Goal: Task Accomplishment & Management: Complete application form

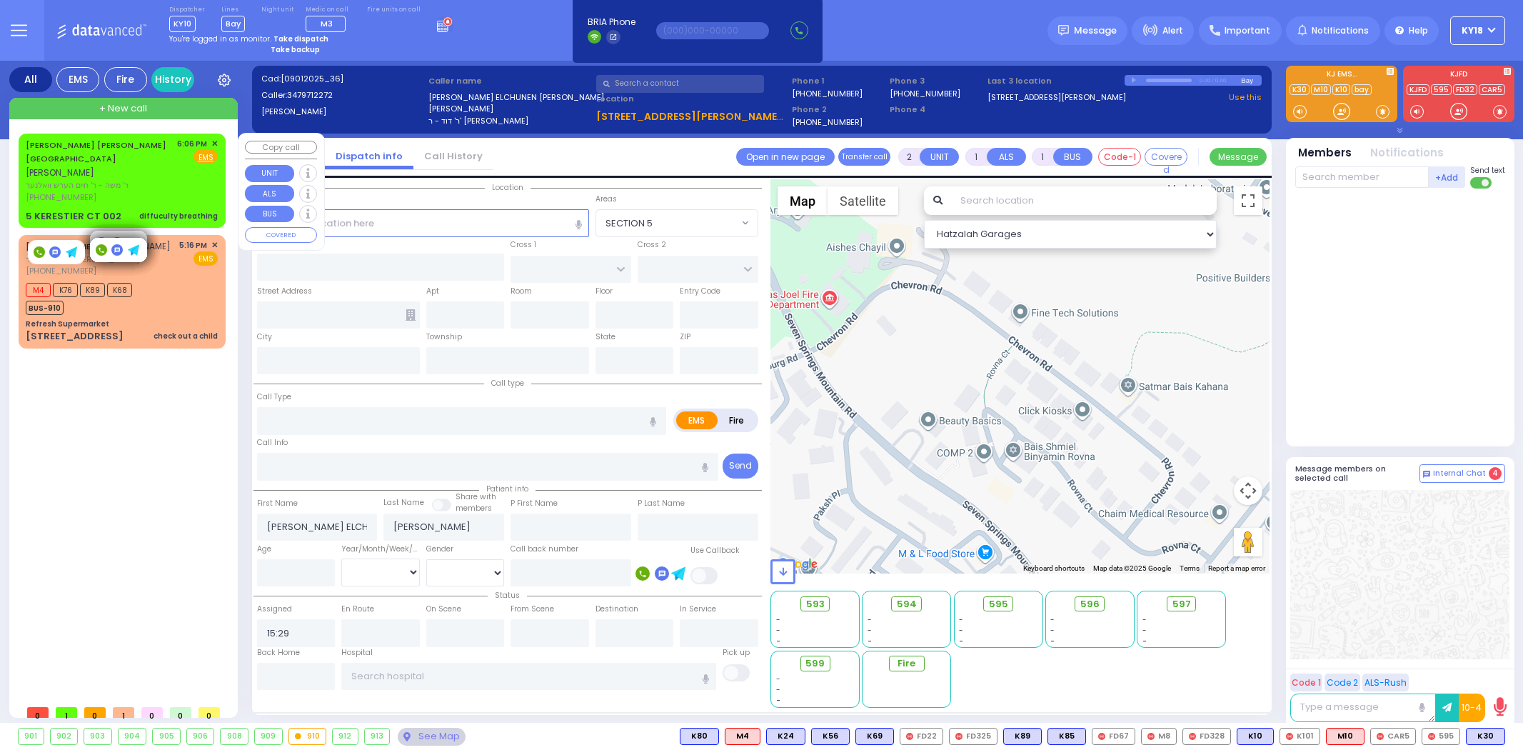
select select
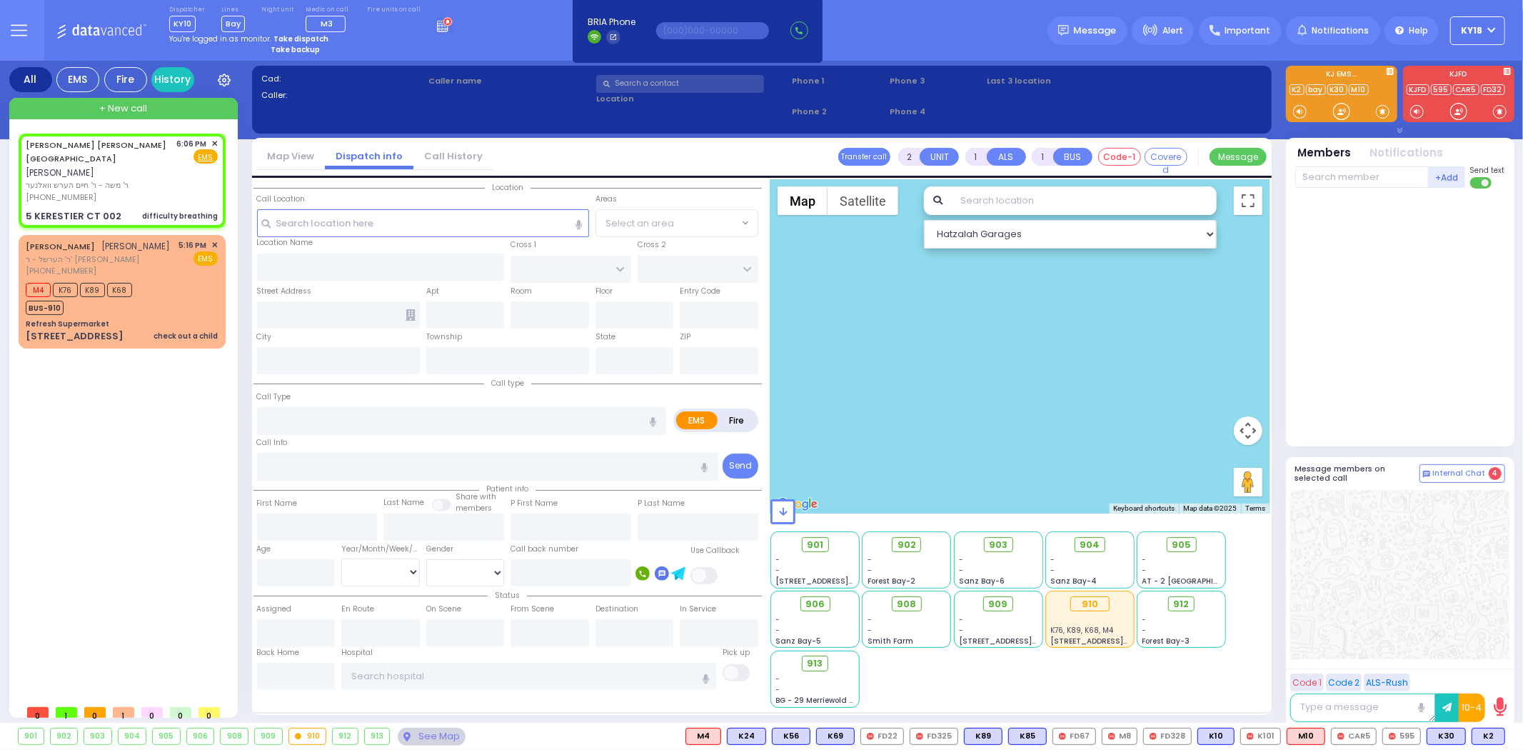
select select
type input "difficulty breathing"
radio input "true"
type input "[PERSON_NAME]"
type input "MAYEROVITZ"
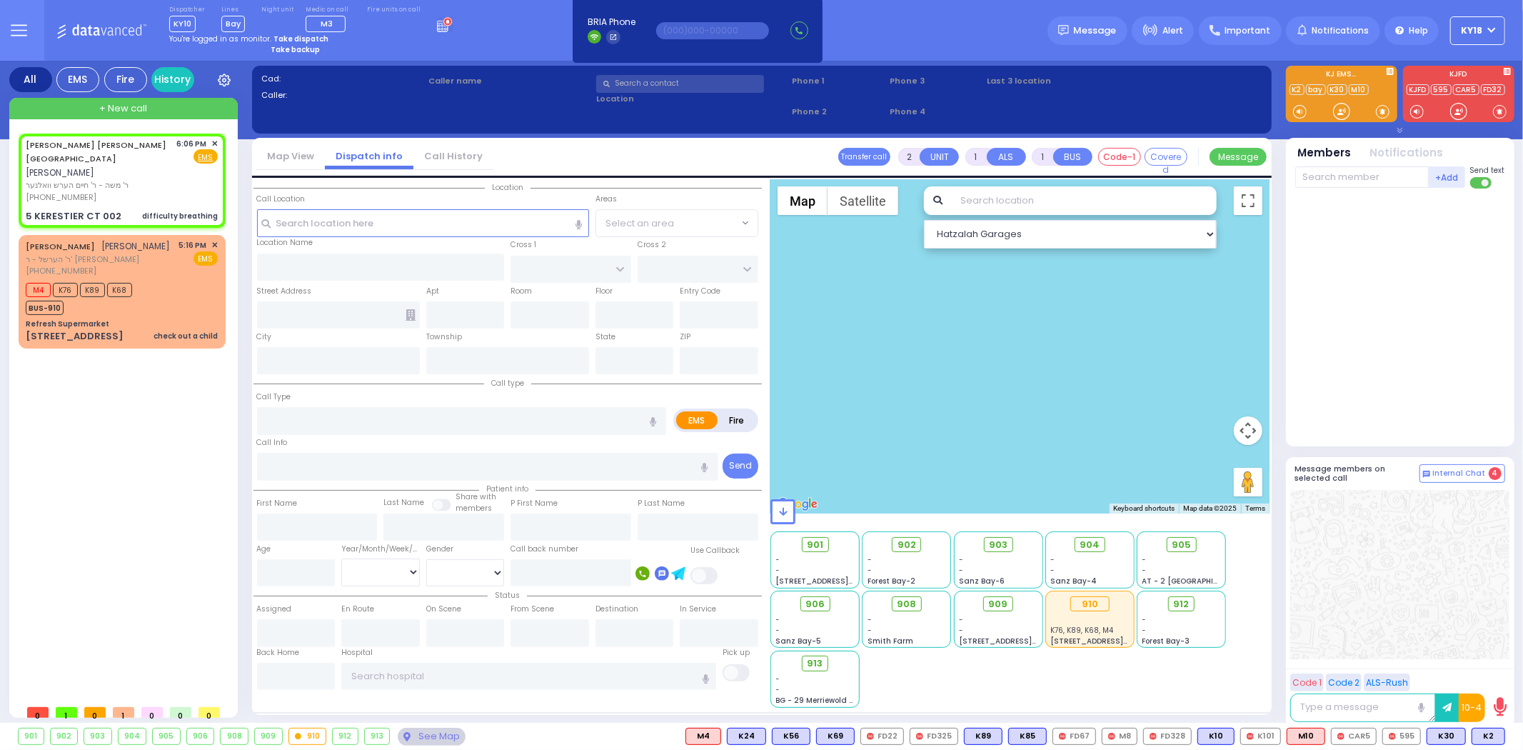
select select
type input "18:06"
select select "Hatzalah Garages"
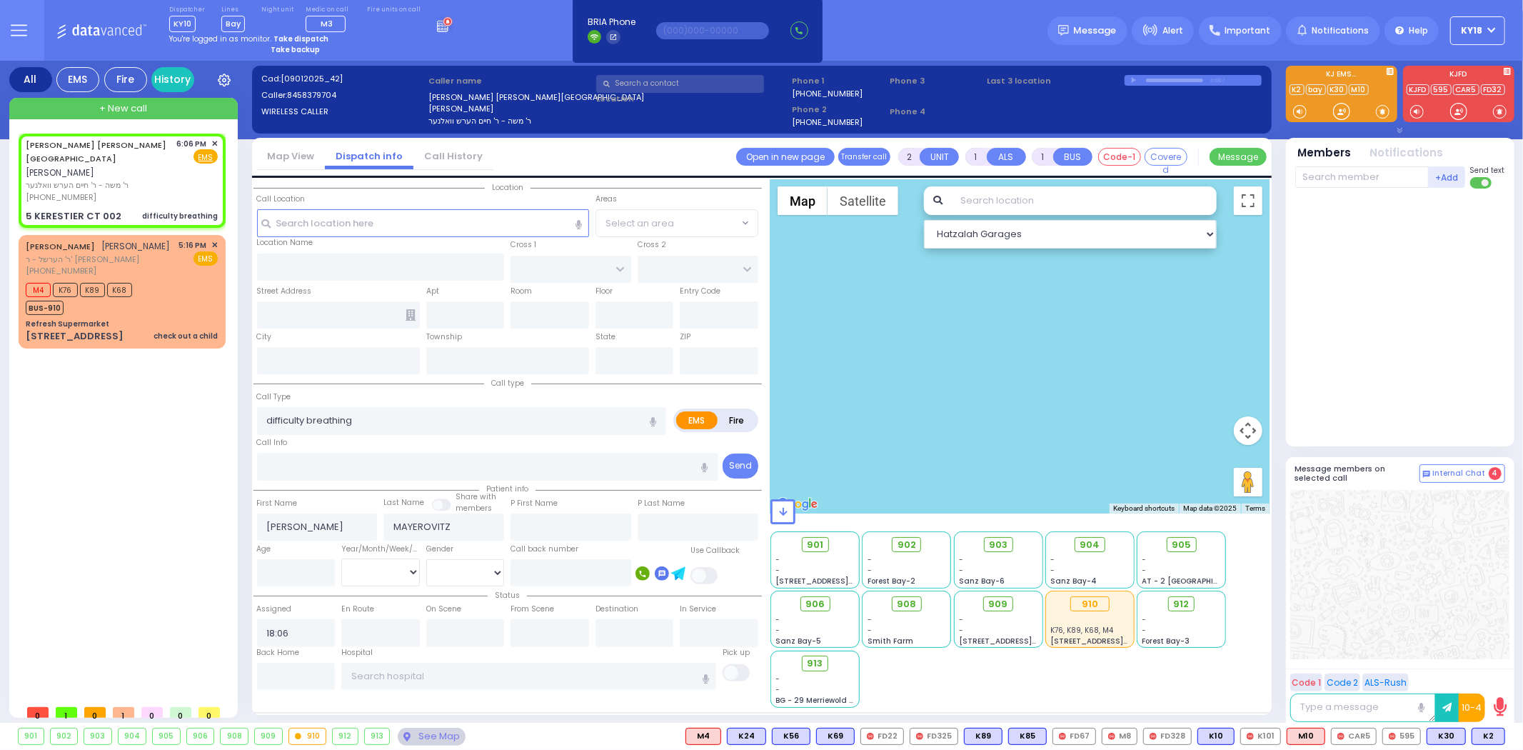
type input "GETZIL BERGER BLVD"
type input "KAHAN DR"
type input "5 KERESTIER CT"
type input "002"
type input "[PERSON_NAME]"
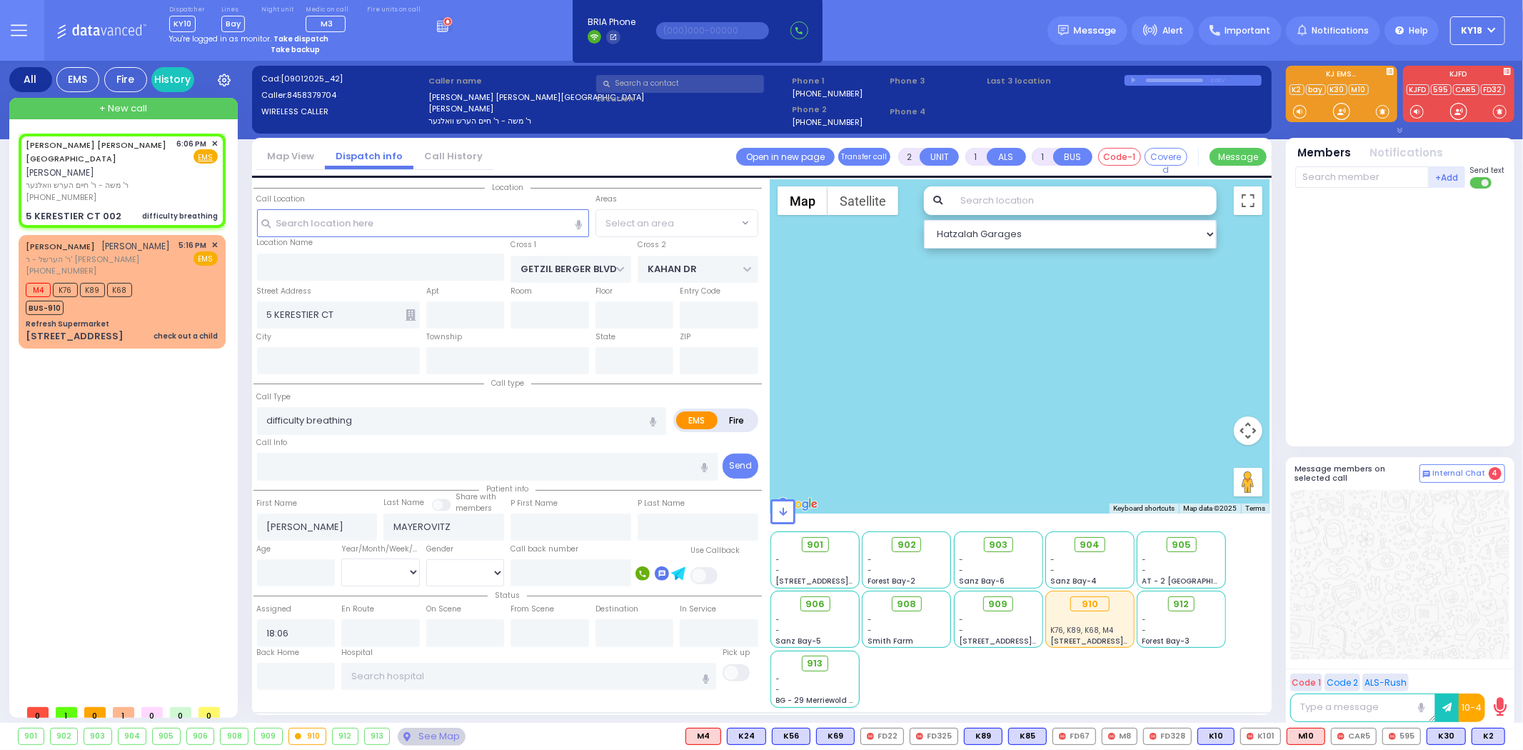
type input "[US_STATE]"
type input "10950"
select select "SECTION 4"
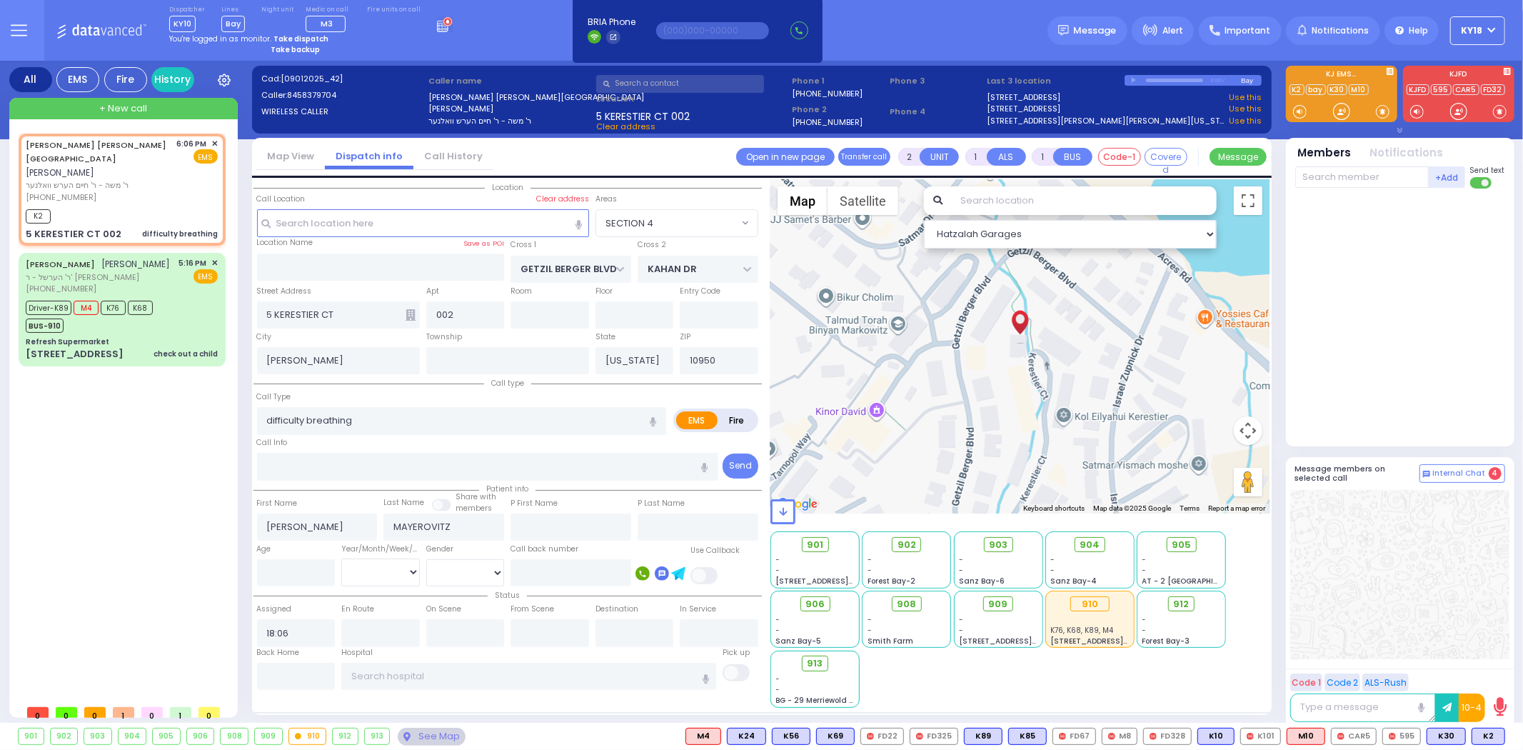
select select
radio input "true"
select select
type input "18:09"
select select "Hatzalah Garages"
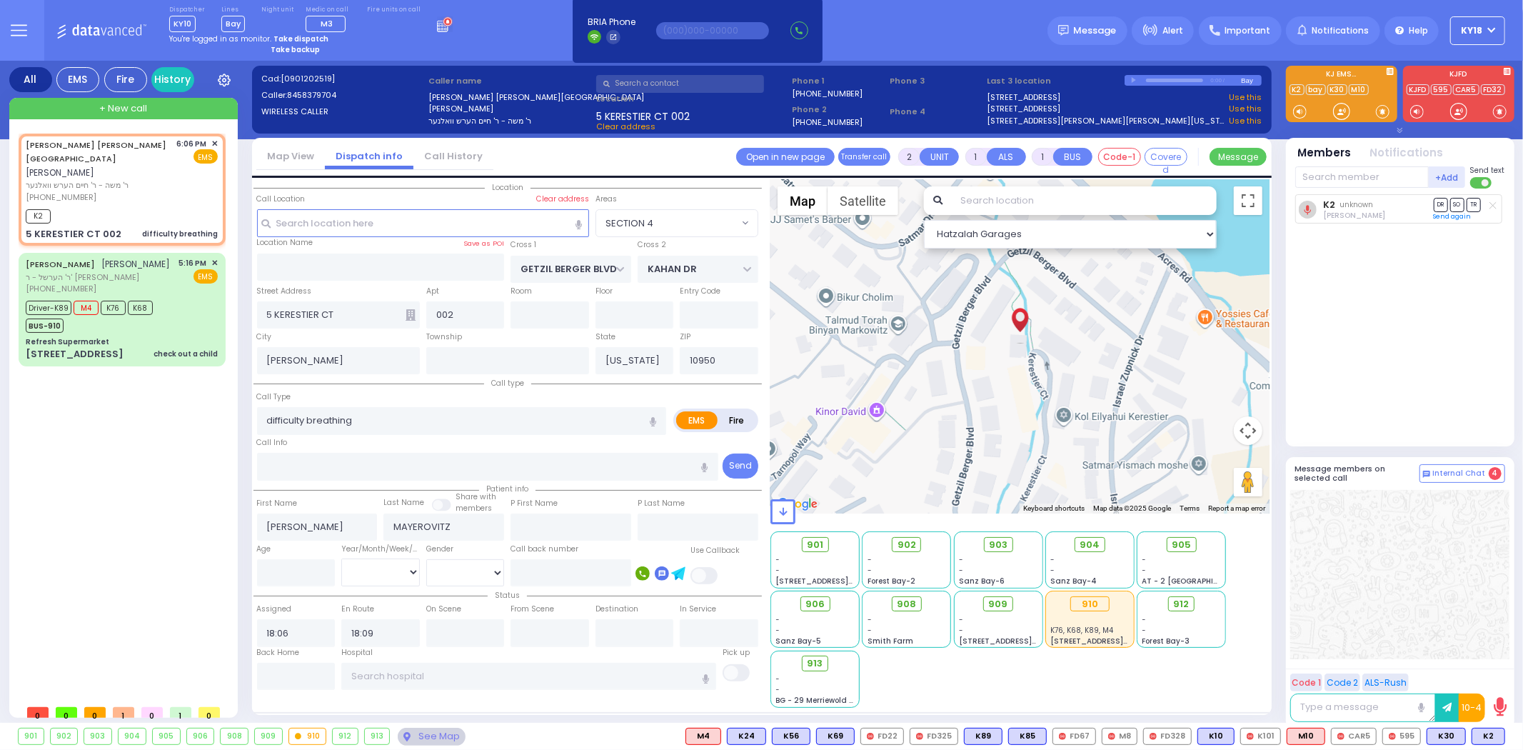
select select "SECTION 4"
select select
radio input "true"
select select
select select "Hatzalah Garages"
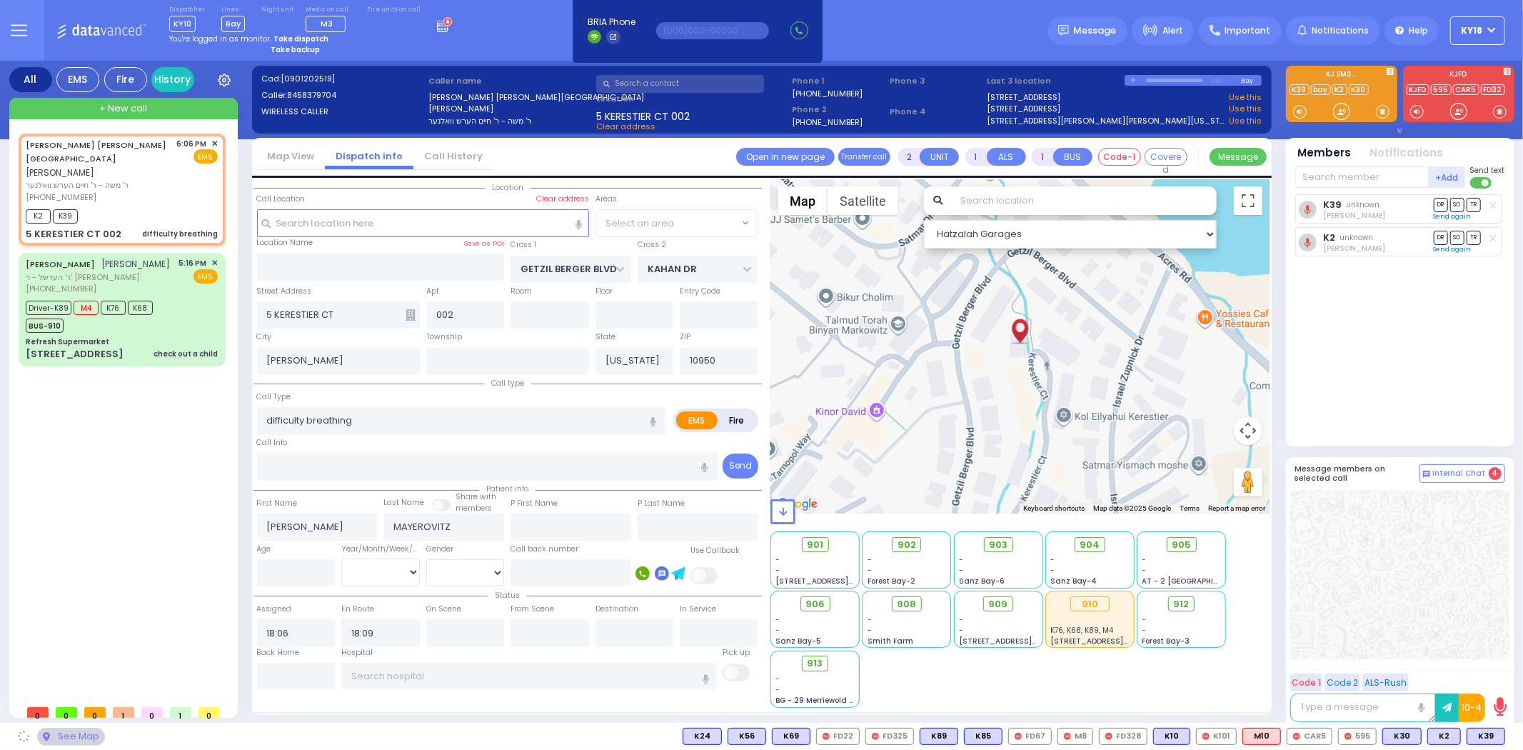
select select "SECTION 4"
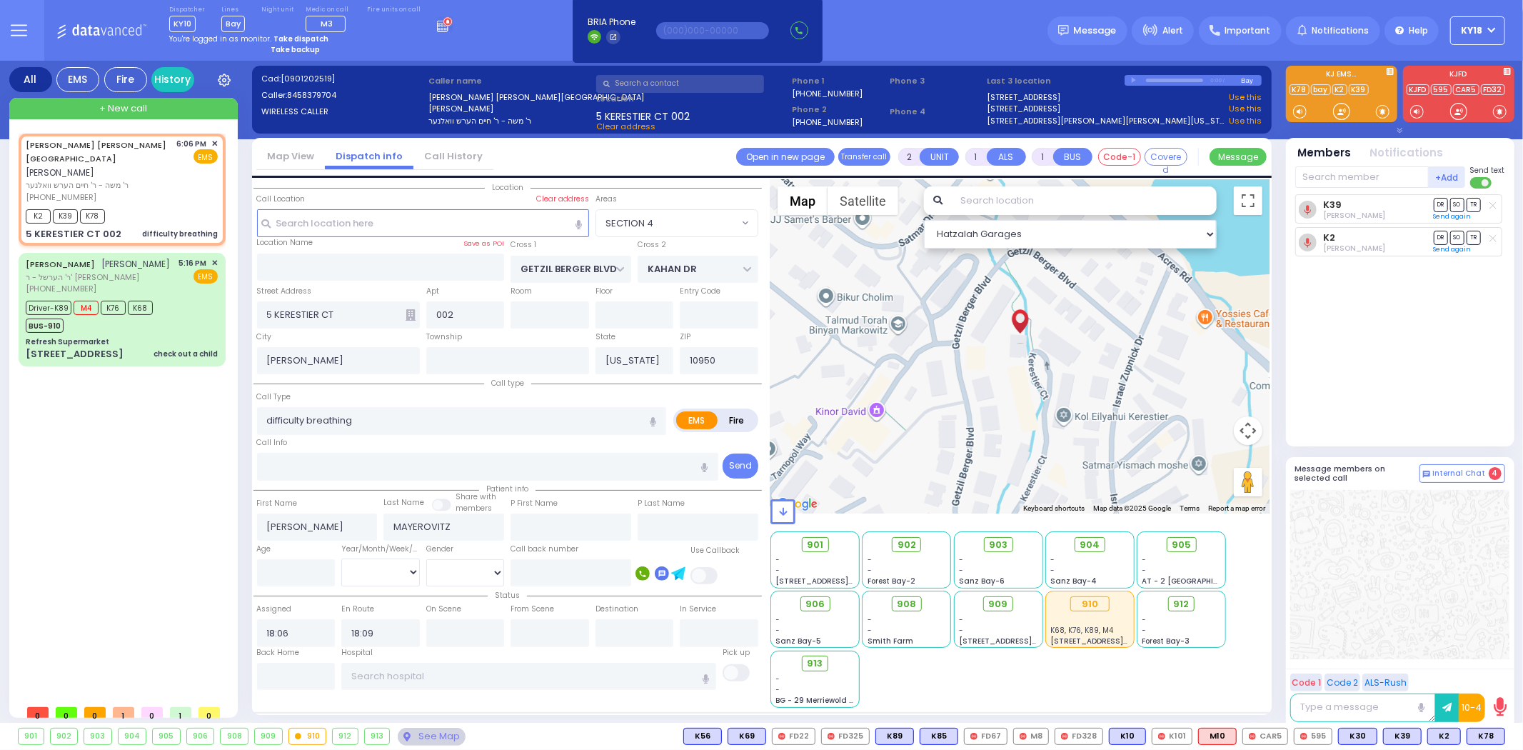
select select
radio input "true"
select select
select select "Hatzalah Garages"
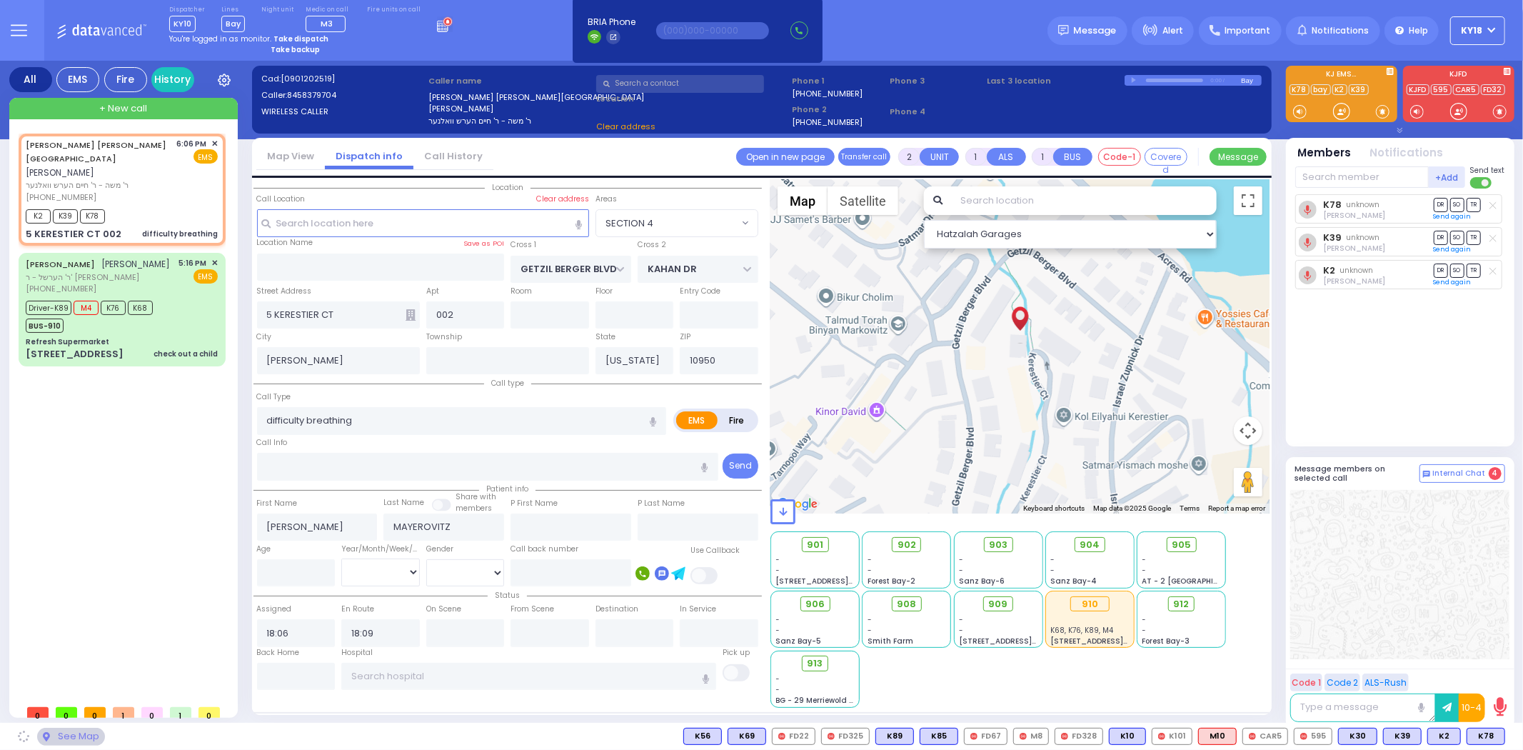
select select "SECTION 4"
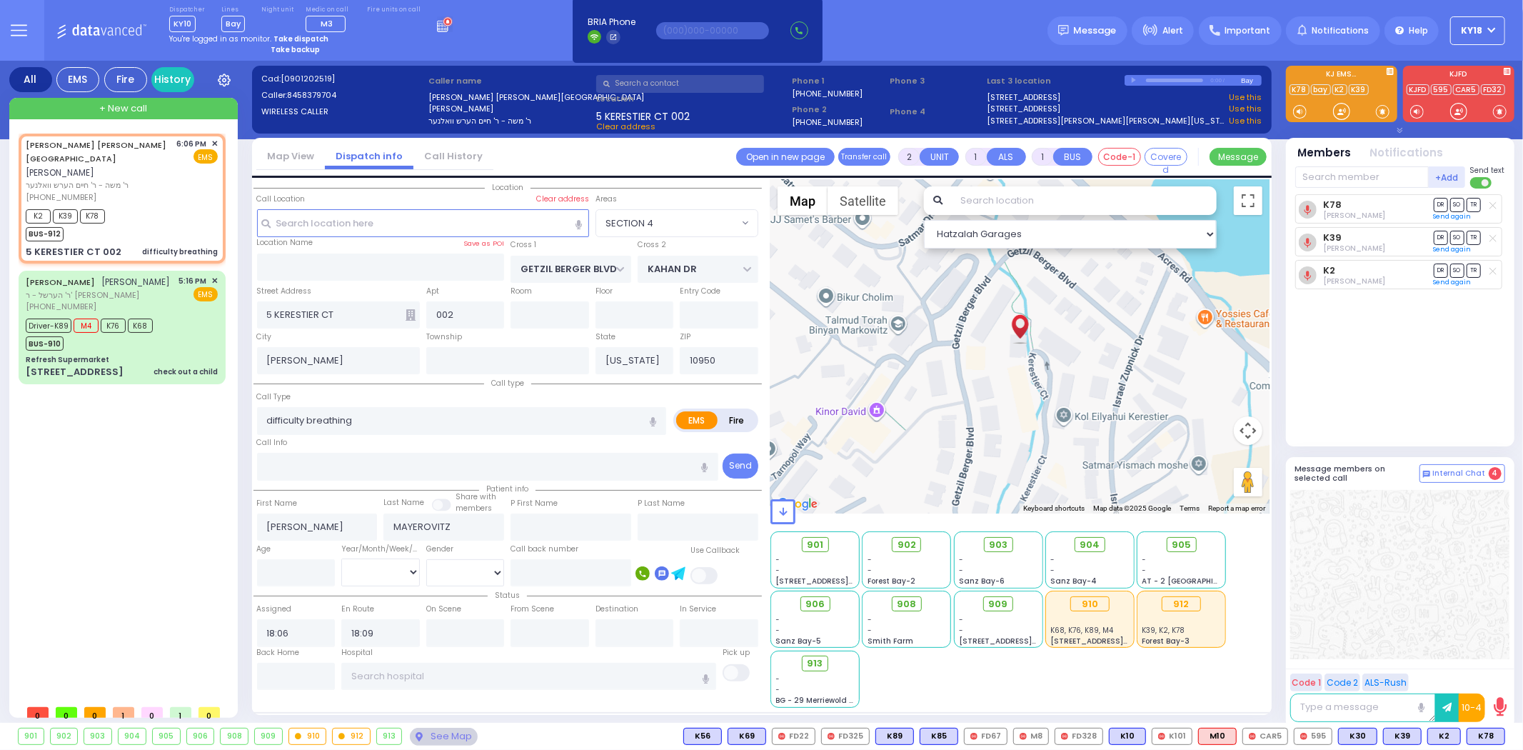
select select
radio input "true"
select select
select select "Hatzalah Garages"
select select "SECTION 4"
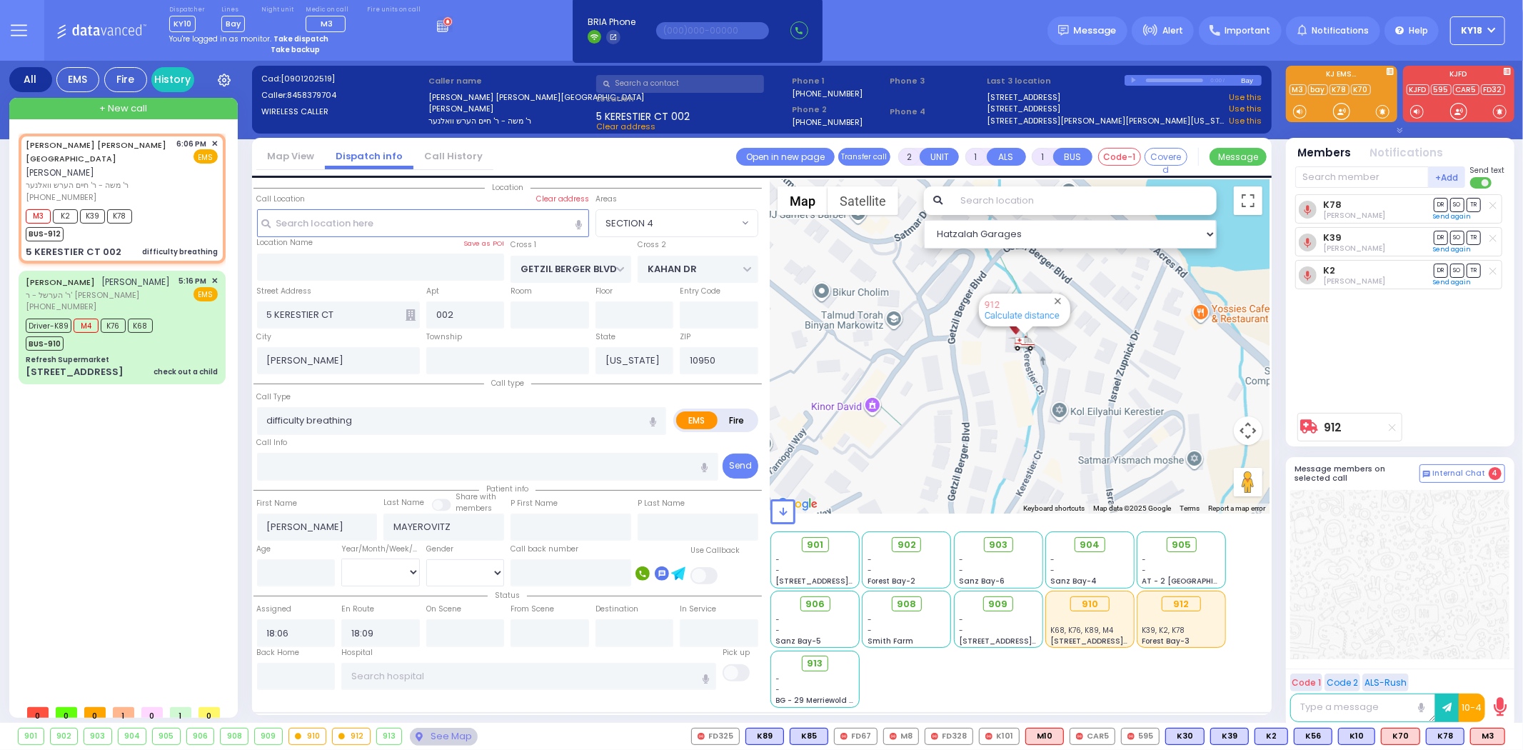
select select
radio input "true"
select select
select select "Hatzalah Garages"
select select "SECTION 4"
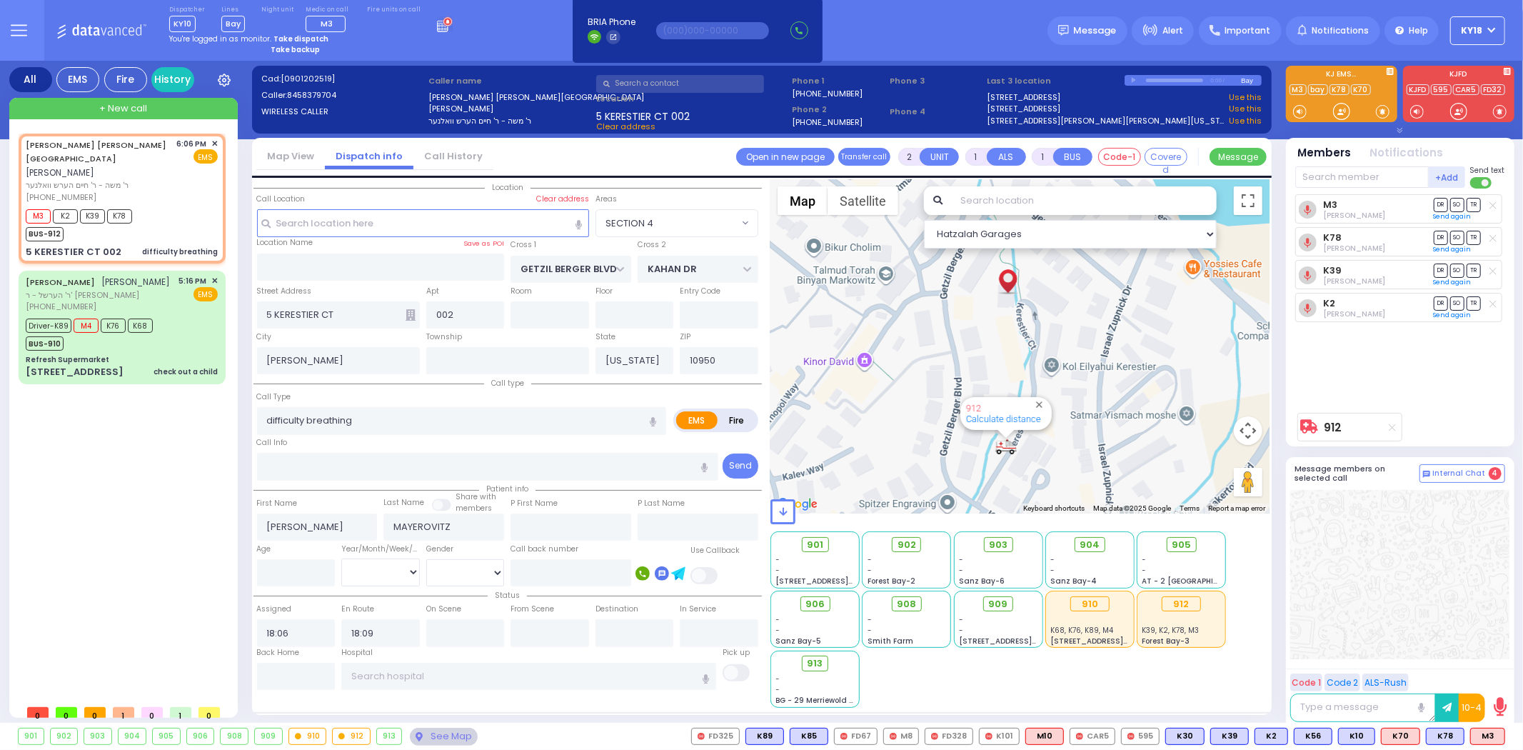
type input "6"
select select
radio input "true"
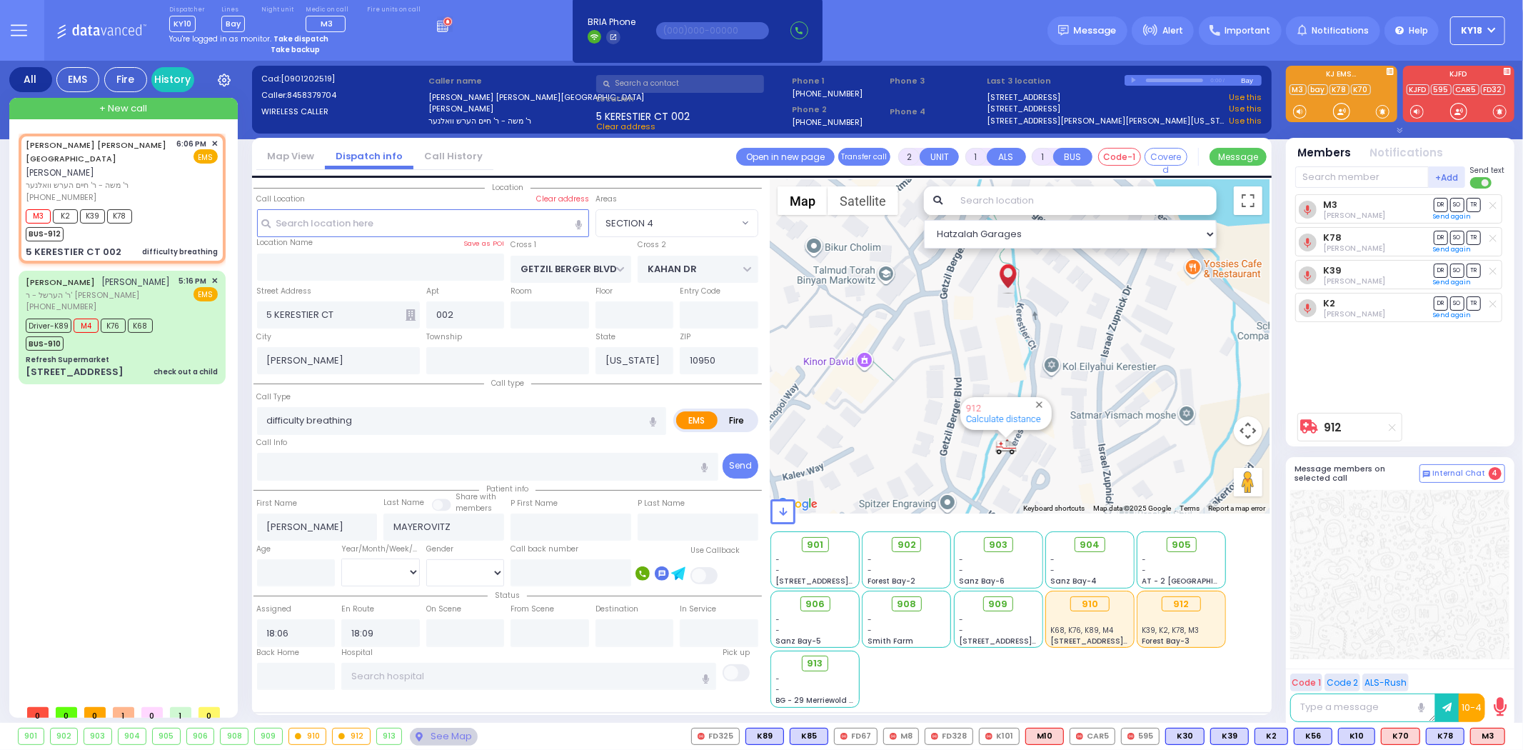
type input "Unknown"
select select "Year"
select select "Hatzalah Garages"
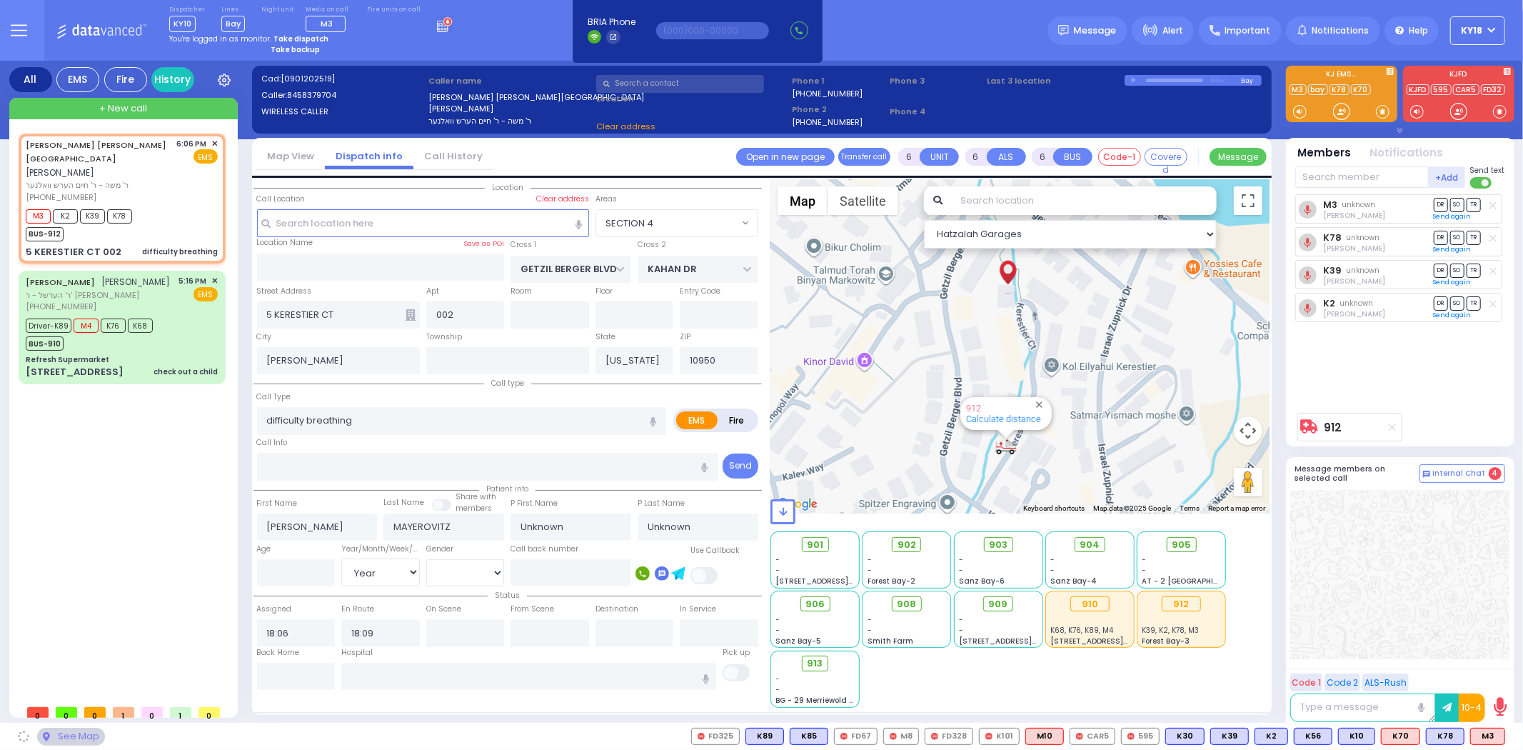
select select "SECTION 4"
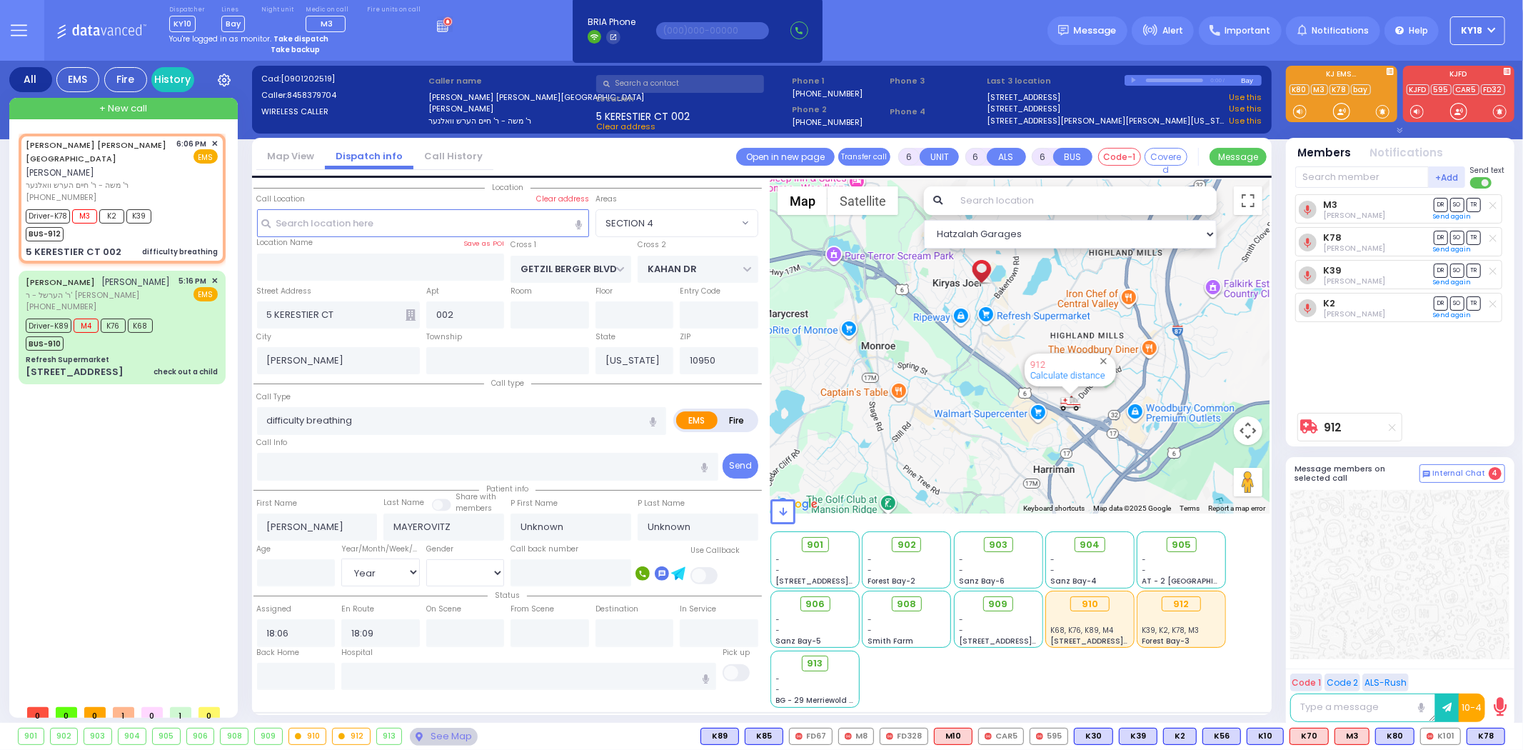
select select
radio input "true"
select select "Year"
select select "Hatzalah Garages"
select select "SECTION 4"
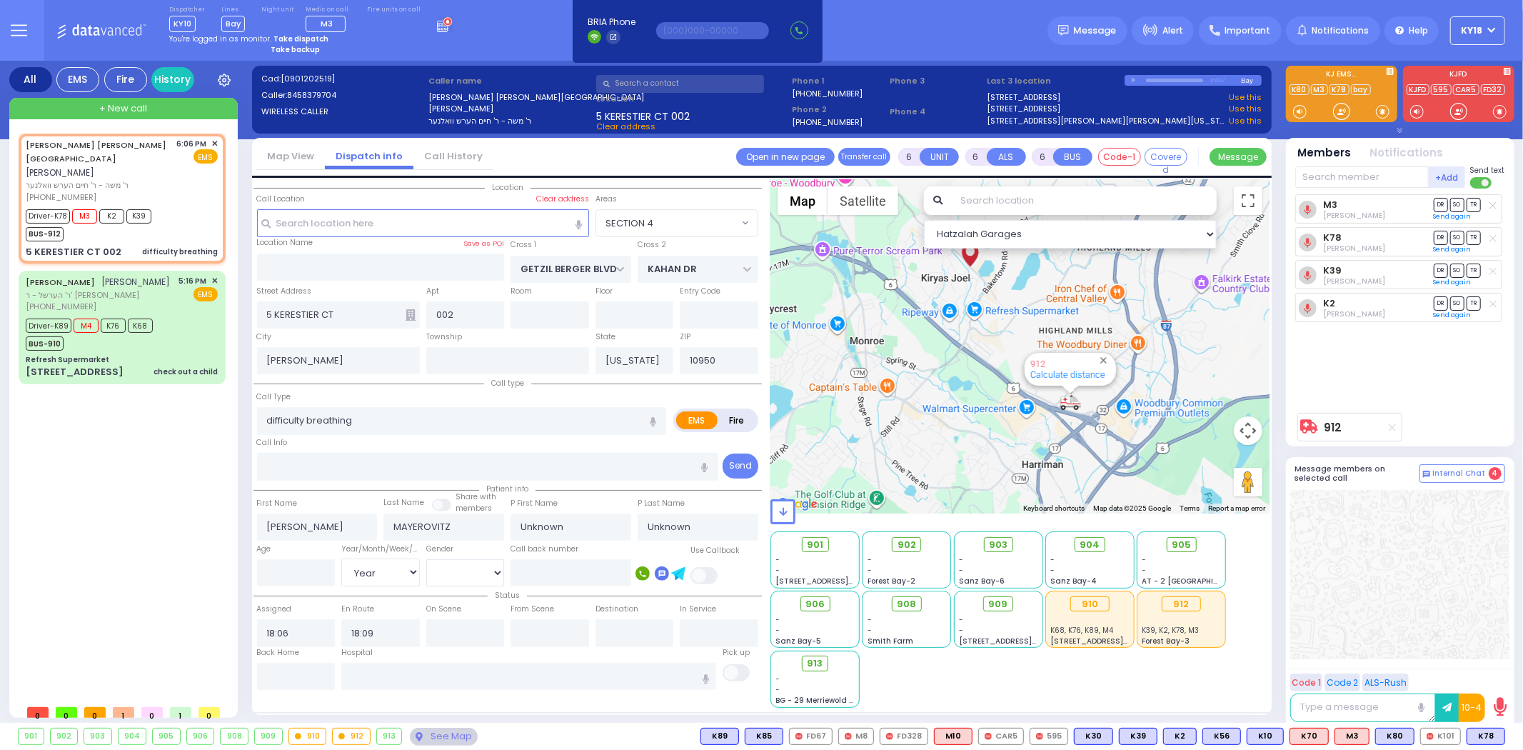
select select
radio input "true"
select select "Year"
select select "Hatzalah Garages"
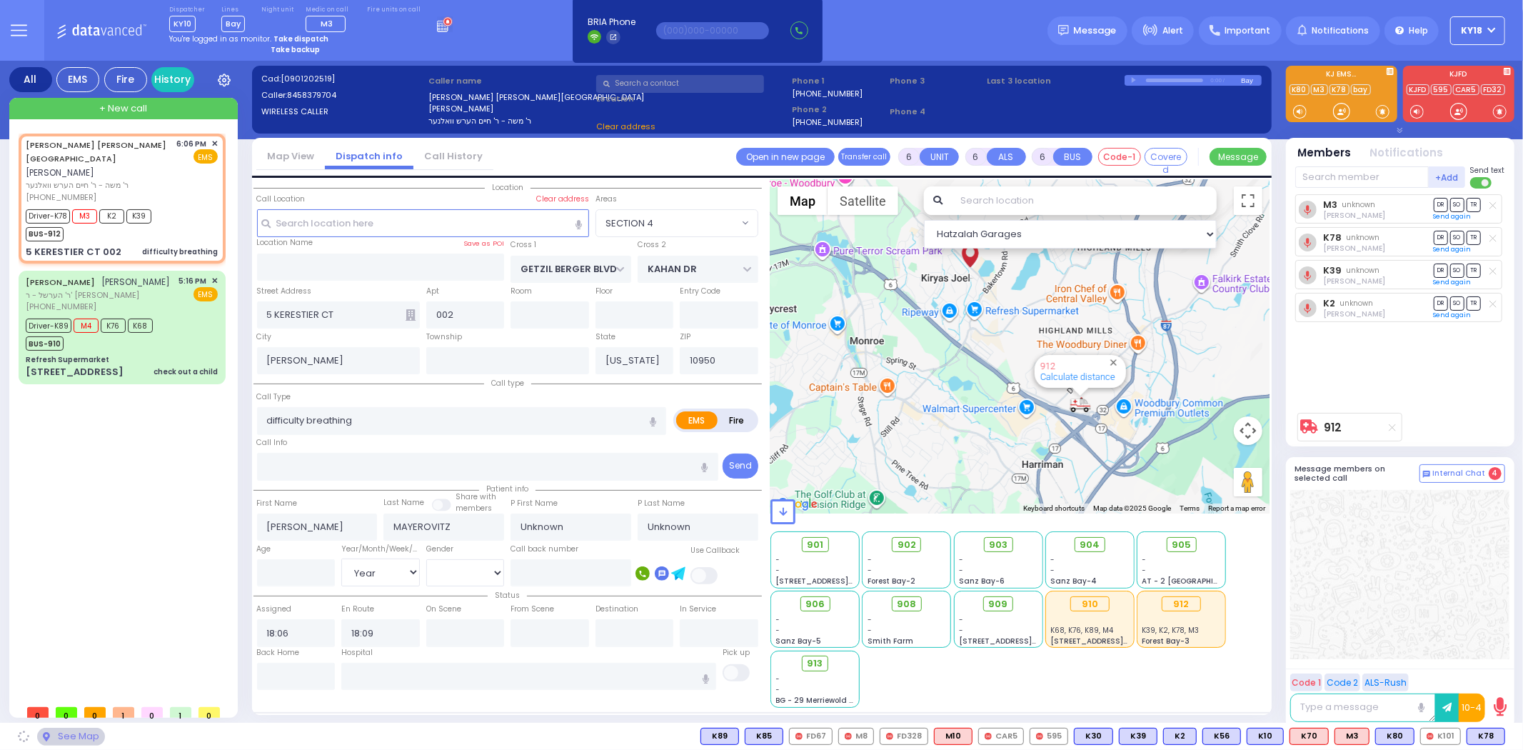
select select "SECTION 4"
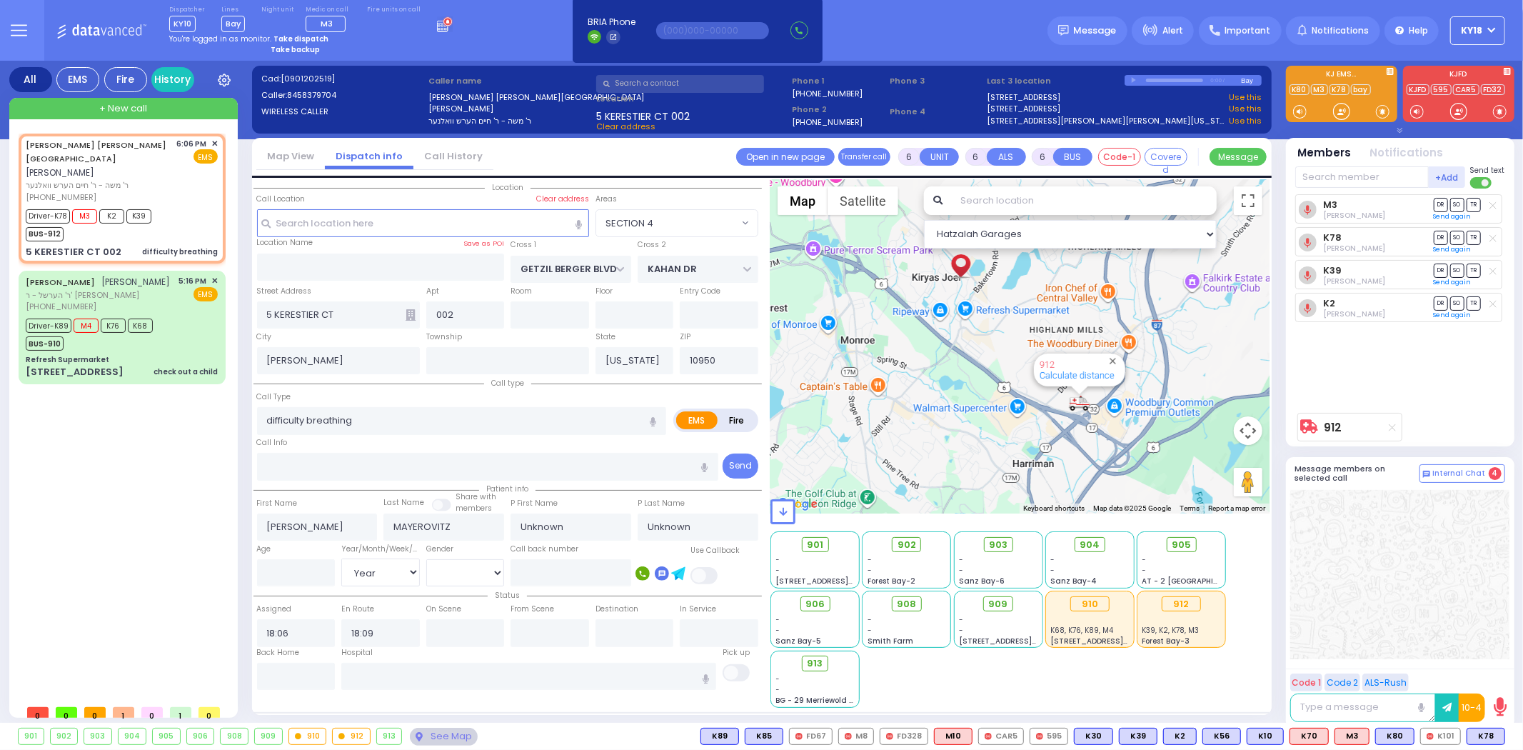
select select
radio input "true"
select select "Year"
select select "Hatzalah Garages"
select select "SECTION 4"
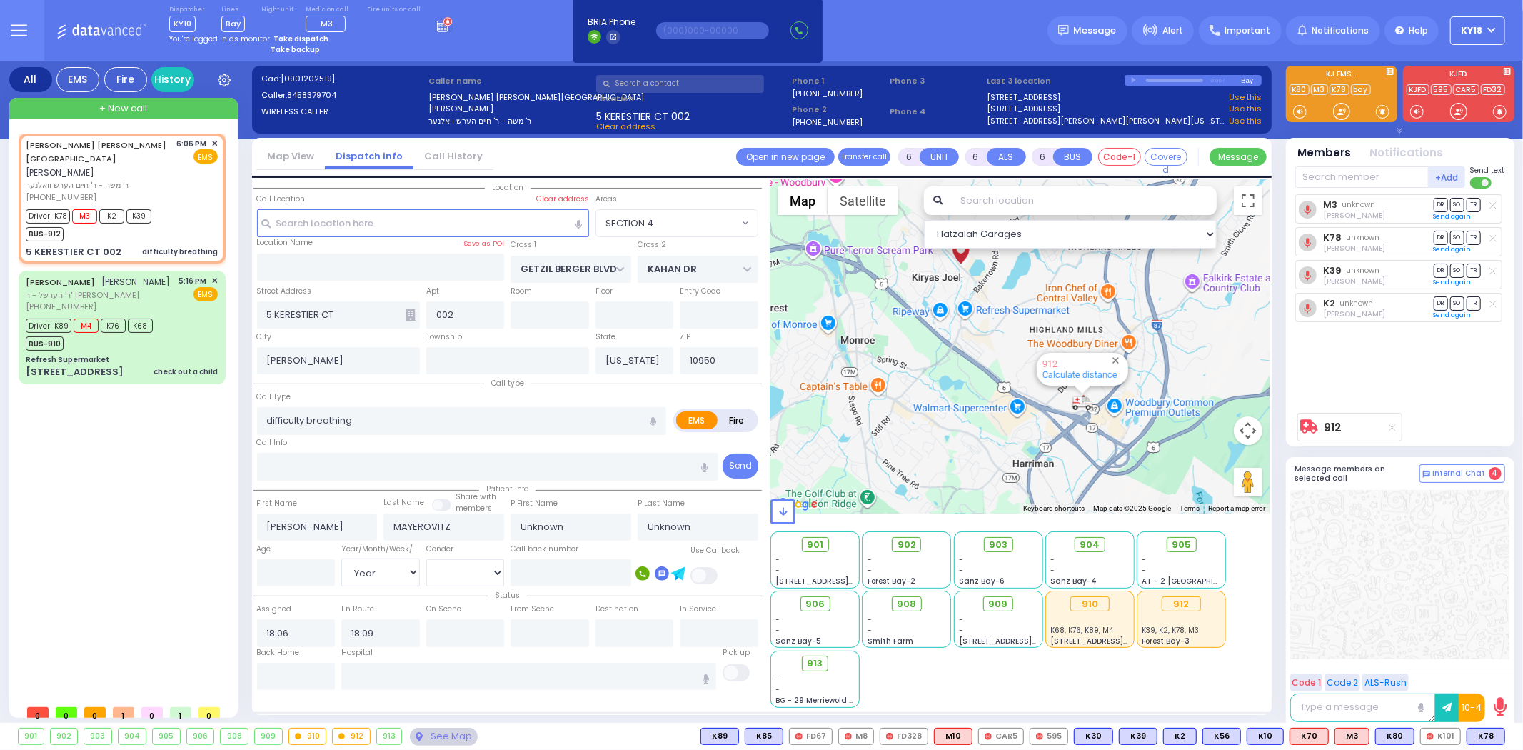
select select
radio input "true"
select select "Year"
select select "Hatzalah Garages"
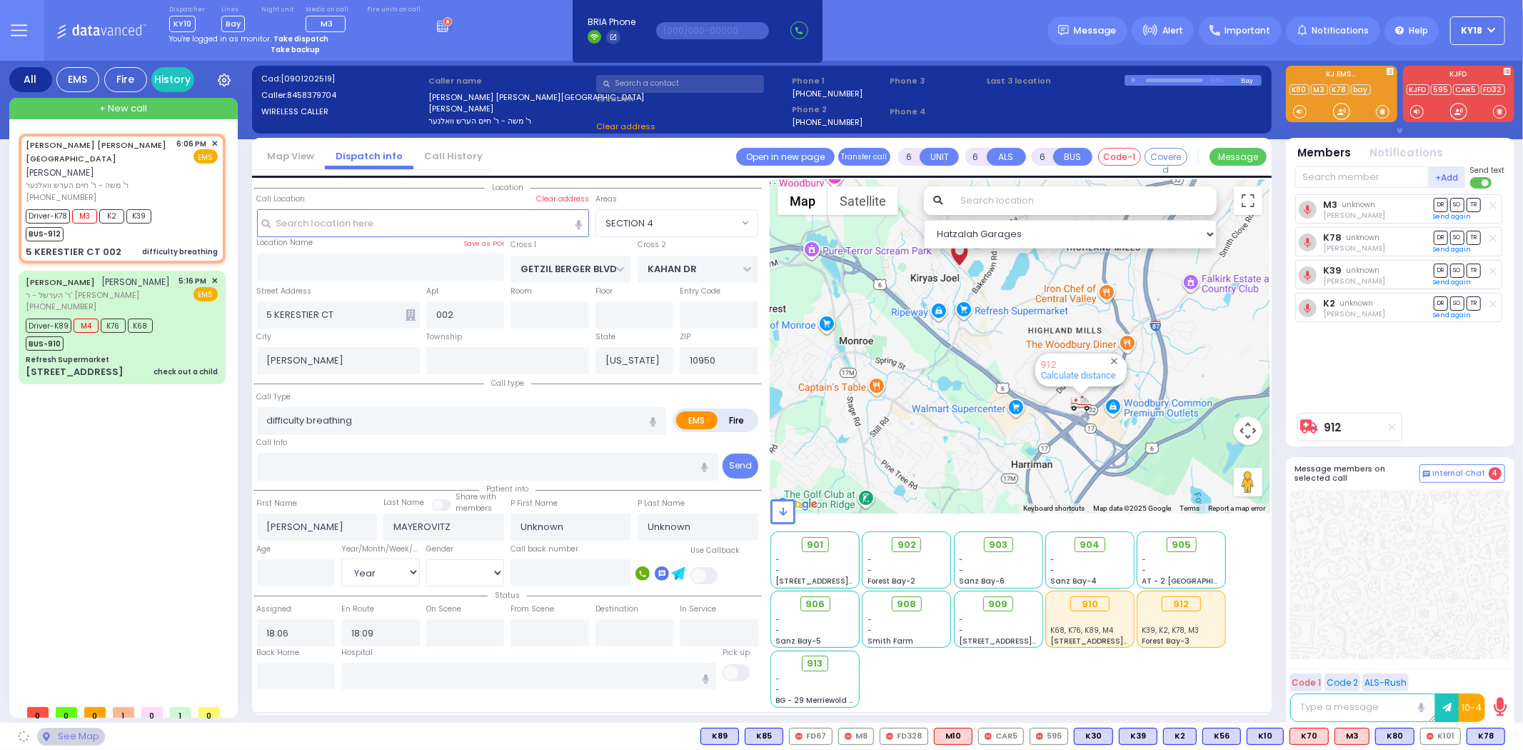
select select "SECTION 4"
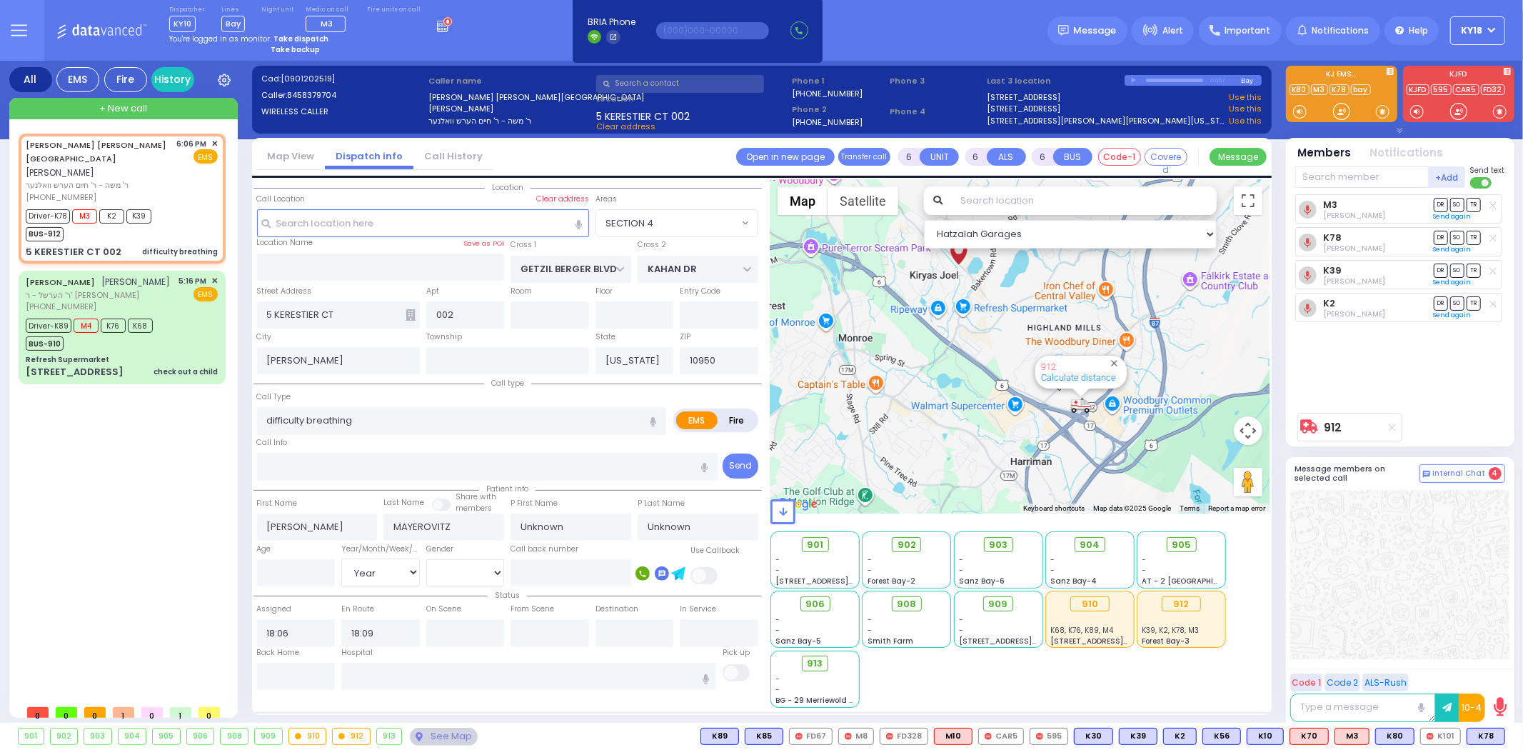
select select
radio input "true"
select select "Year"
select select "Hatzalah Garages"
select select "SECTION 4"
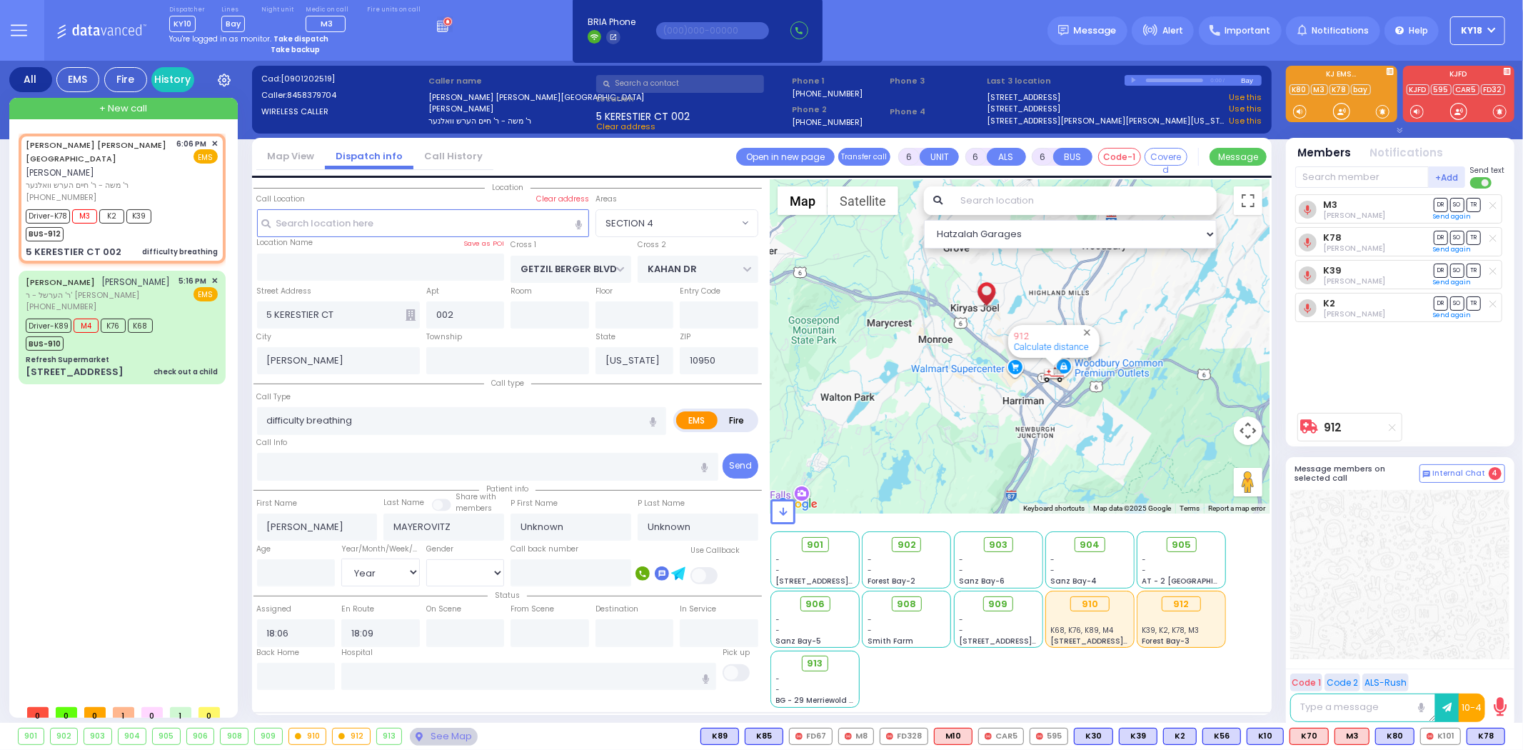
select select
radio input "true"
select select "Year"
select select "Hatzalah Garages"
select select "SECTION 4"
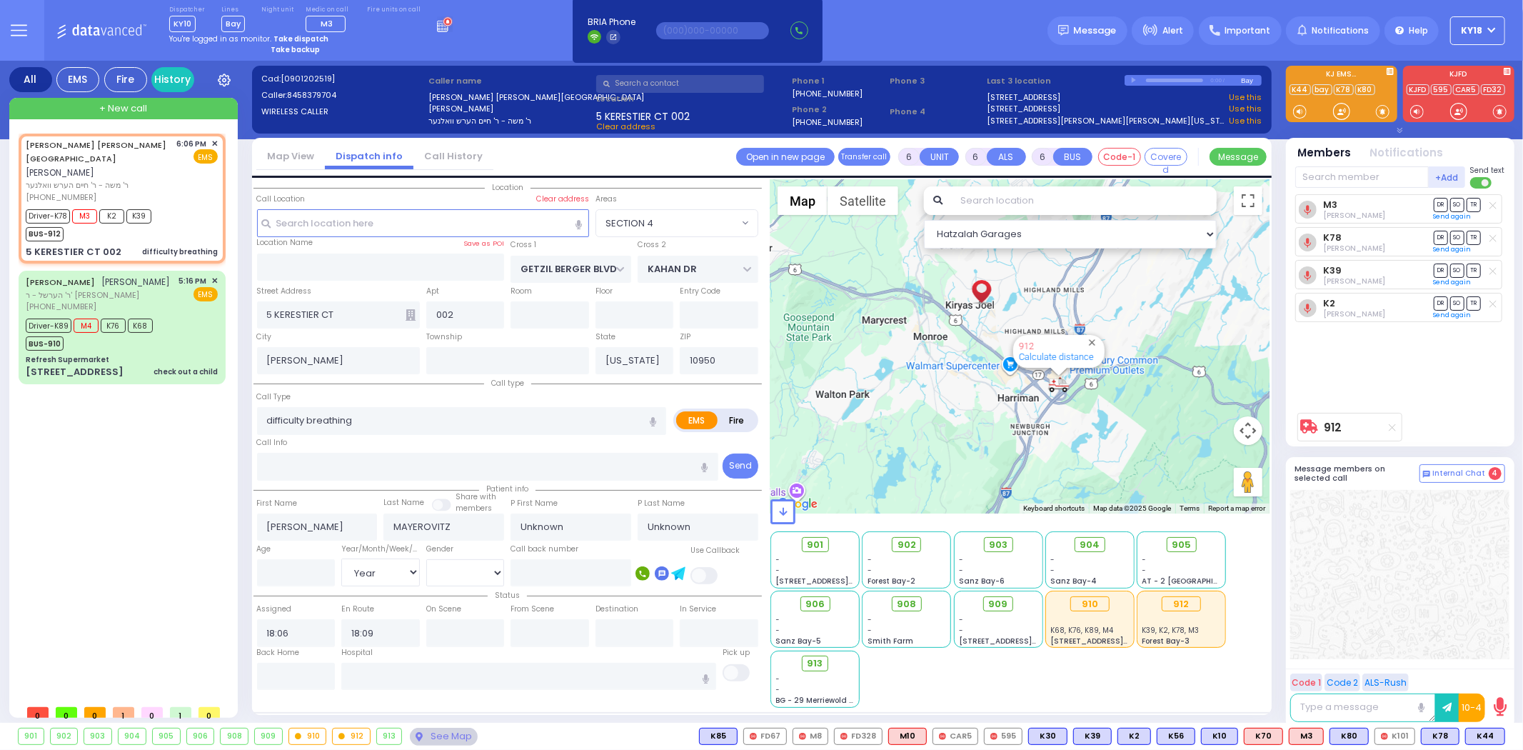
select select
radio input "true"
select select "Year"
select select "Hatzalah Garages"
select select "SECTION 4"
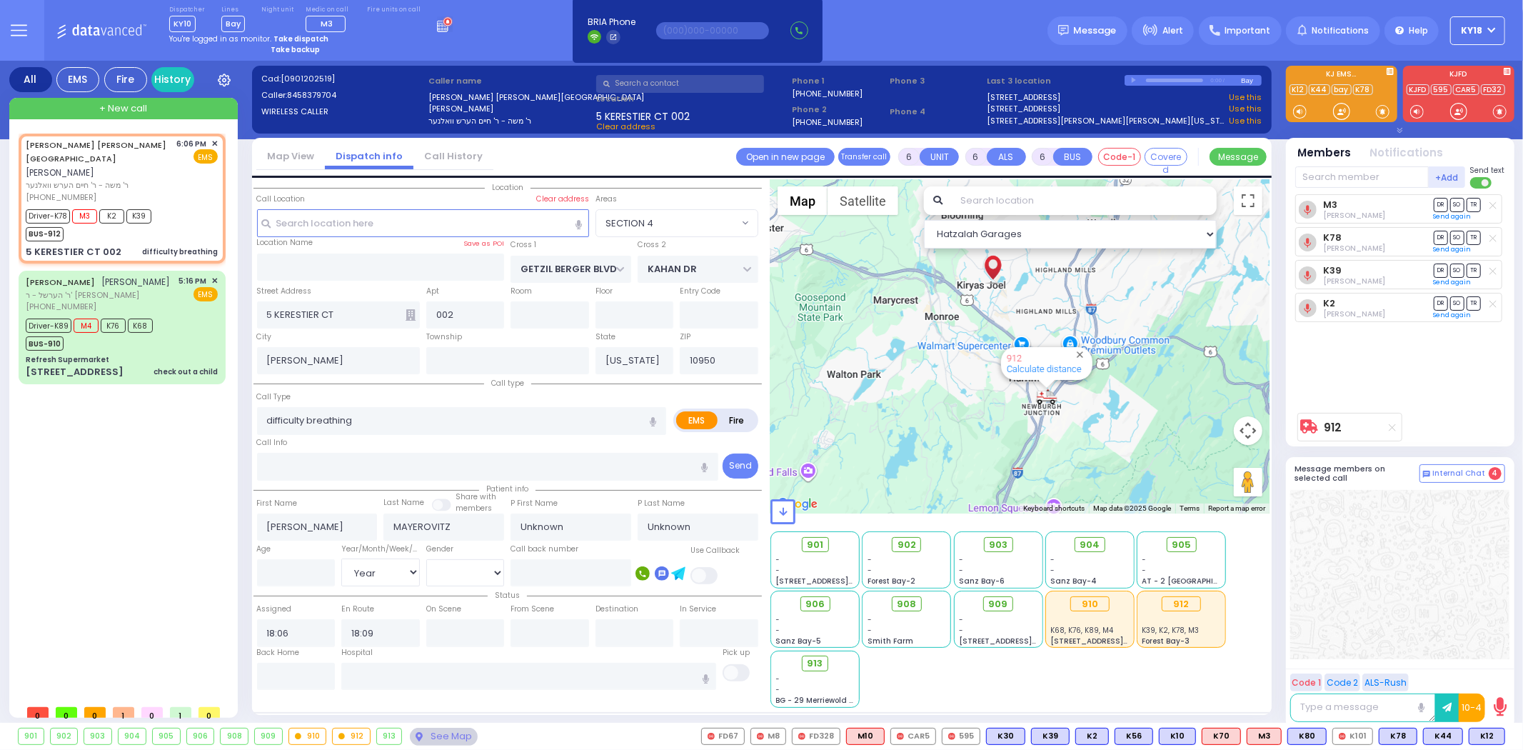
select select
radio input "true"
select select "Year"
select select "Hatzalah Garages"
select select "SECTION 4"
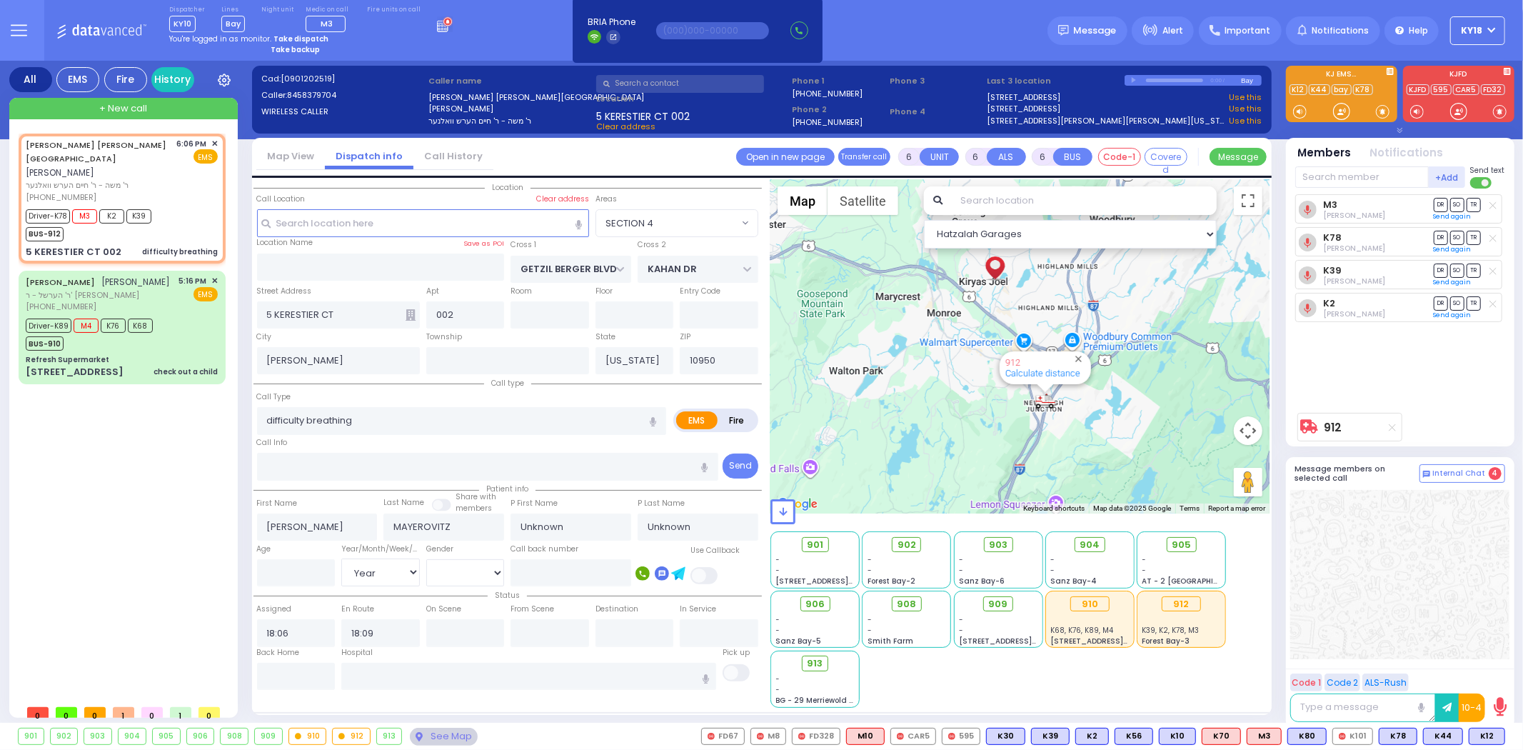
select select
radio input "true"
select select "Year"
select select "Hatzalah Garages"
select select "SECTION 4"
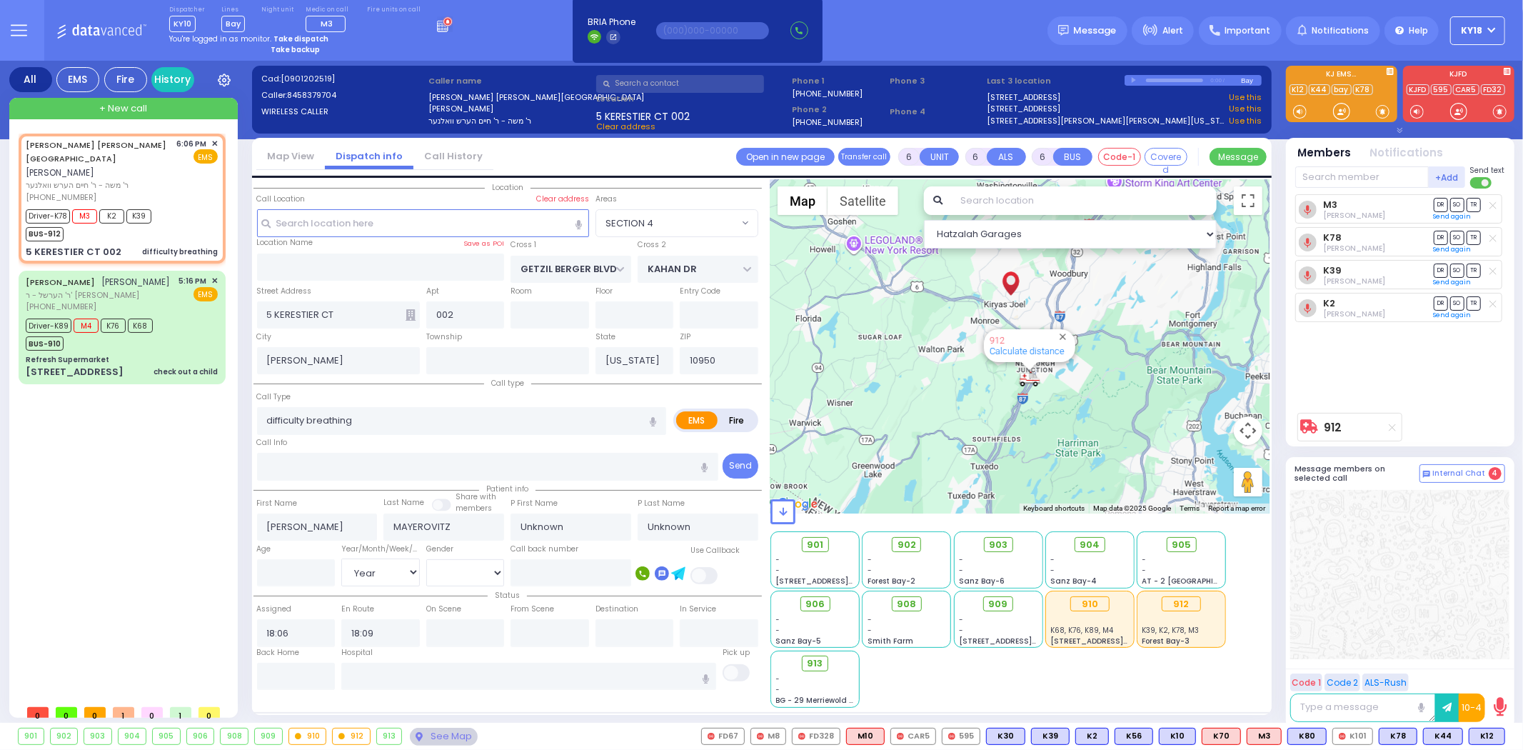
select select
radio input "true"
select select "Year"
select select "Hatzalah Garages"
select select "SECTION 4"
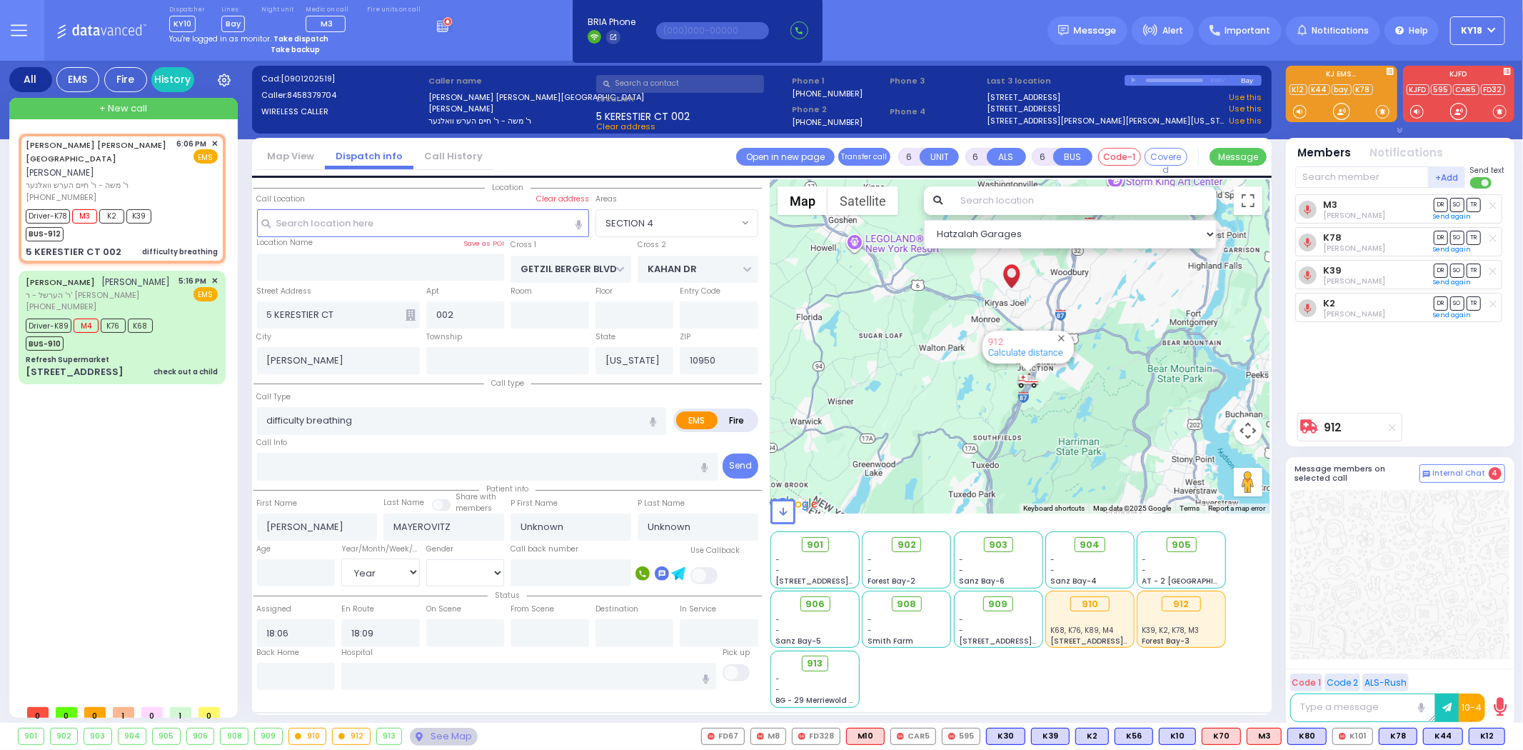
select select
radio input "true"
select select "Year"
select select "Hatzalah Garages"
select select "SECTION 4"
